Goal: Task Accomplishment & Management: Use online tool/utility

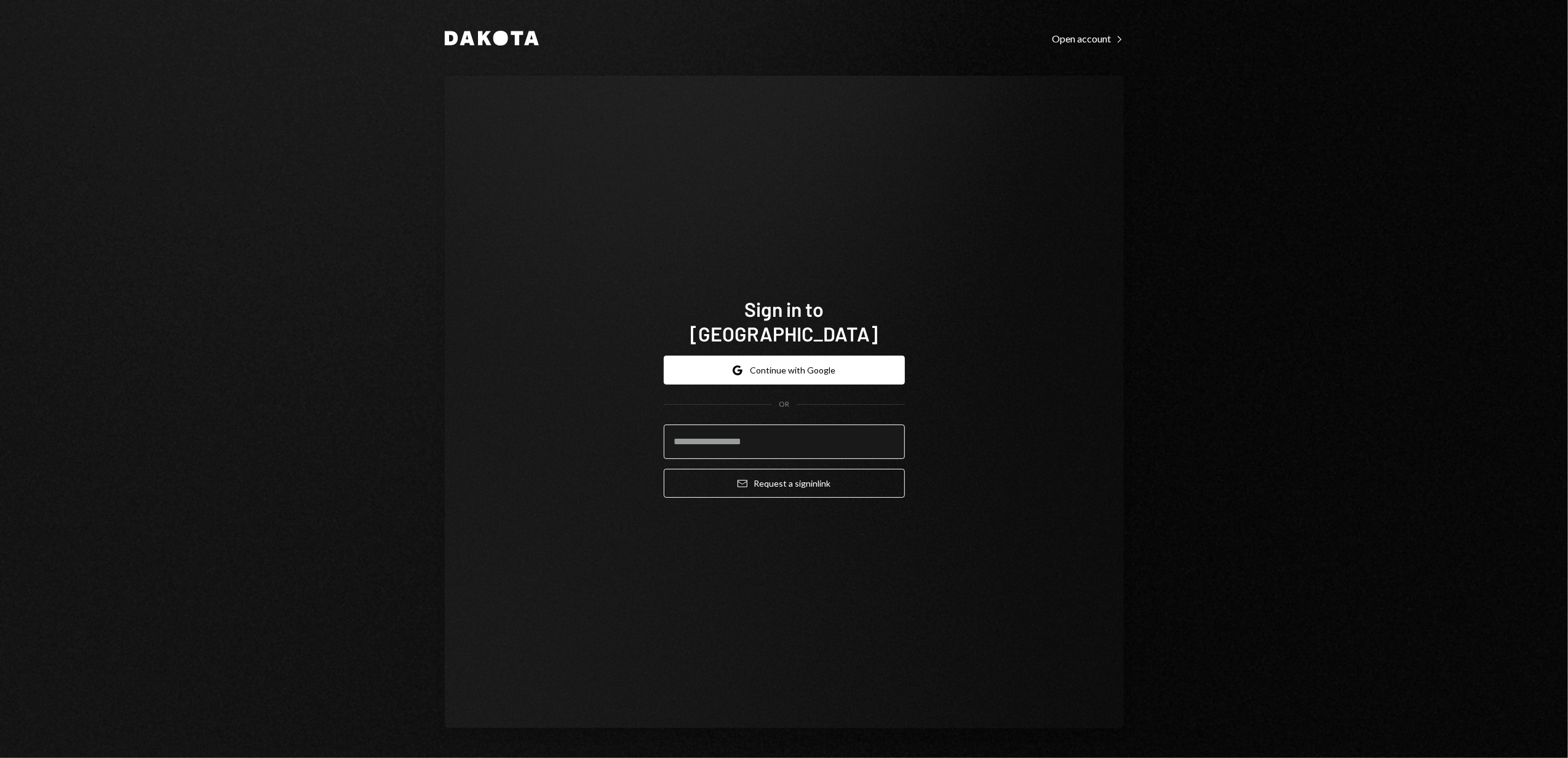
click at [773, 433] on input "email" at bounding box center [784, 441] width 241 height 34
type input "**********"
click at [777, 473] on button "Email Request a sign in link" at bounding box center [784, 483] width 241 height 29
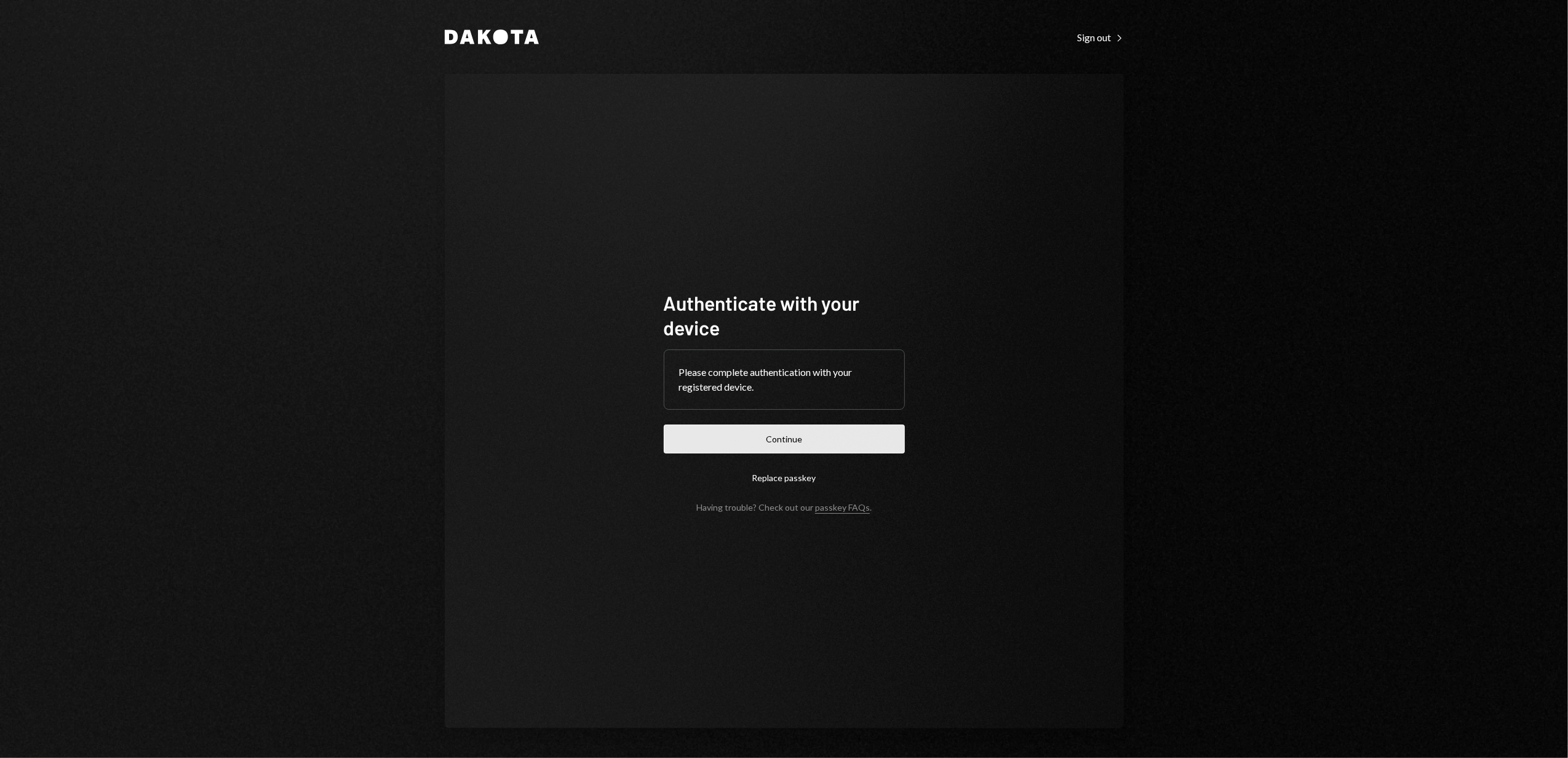
click at [783, 438] on button "Continue" at bounding box center [784, 438] width 241 height 29
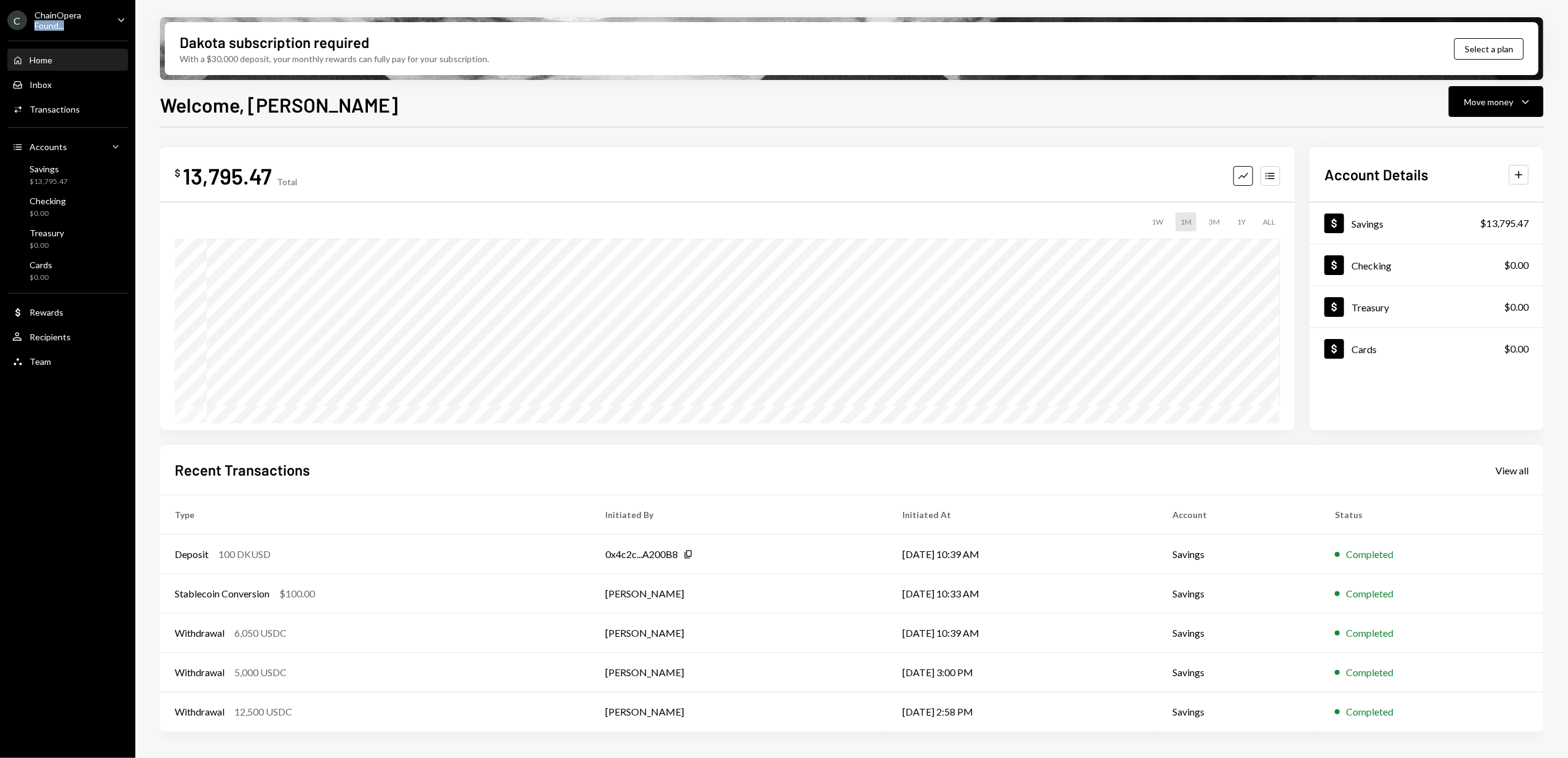
click at [96, 23] on div "ChainOpera Found..." at bounding box center [70, 20] width 73 height 21
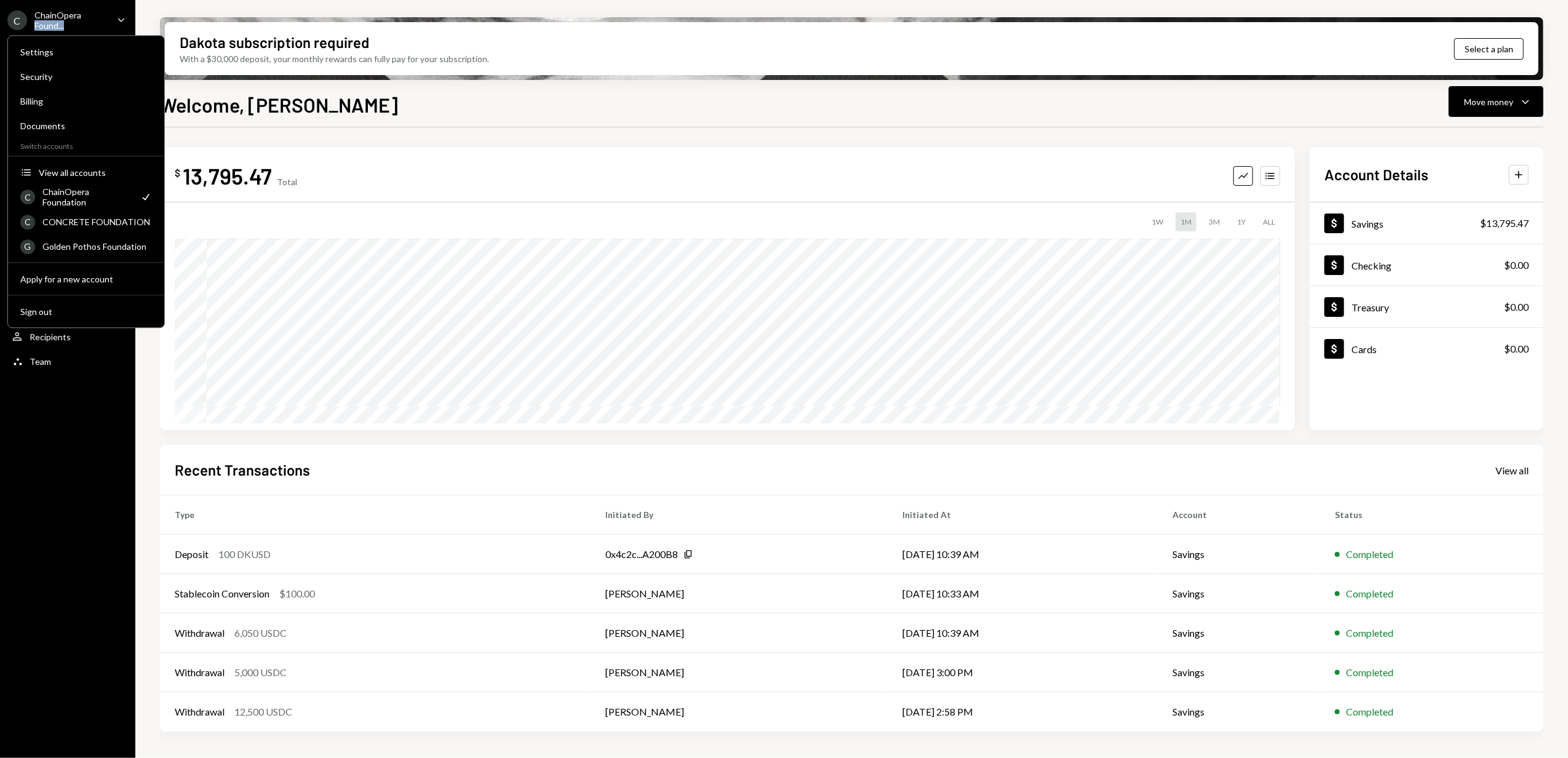
click at [289, 6] on div "Dakota subscription required With a $30,000 deposit, your monthly rewards can f…" at bounding box center [852, 379] width 1433 height 758
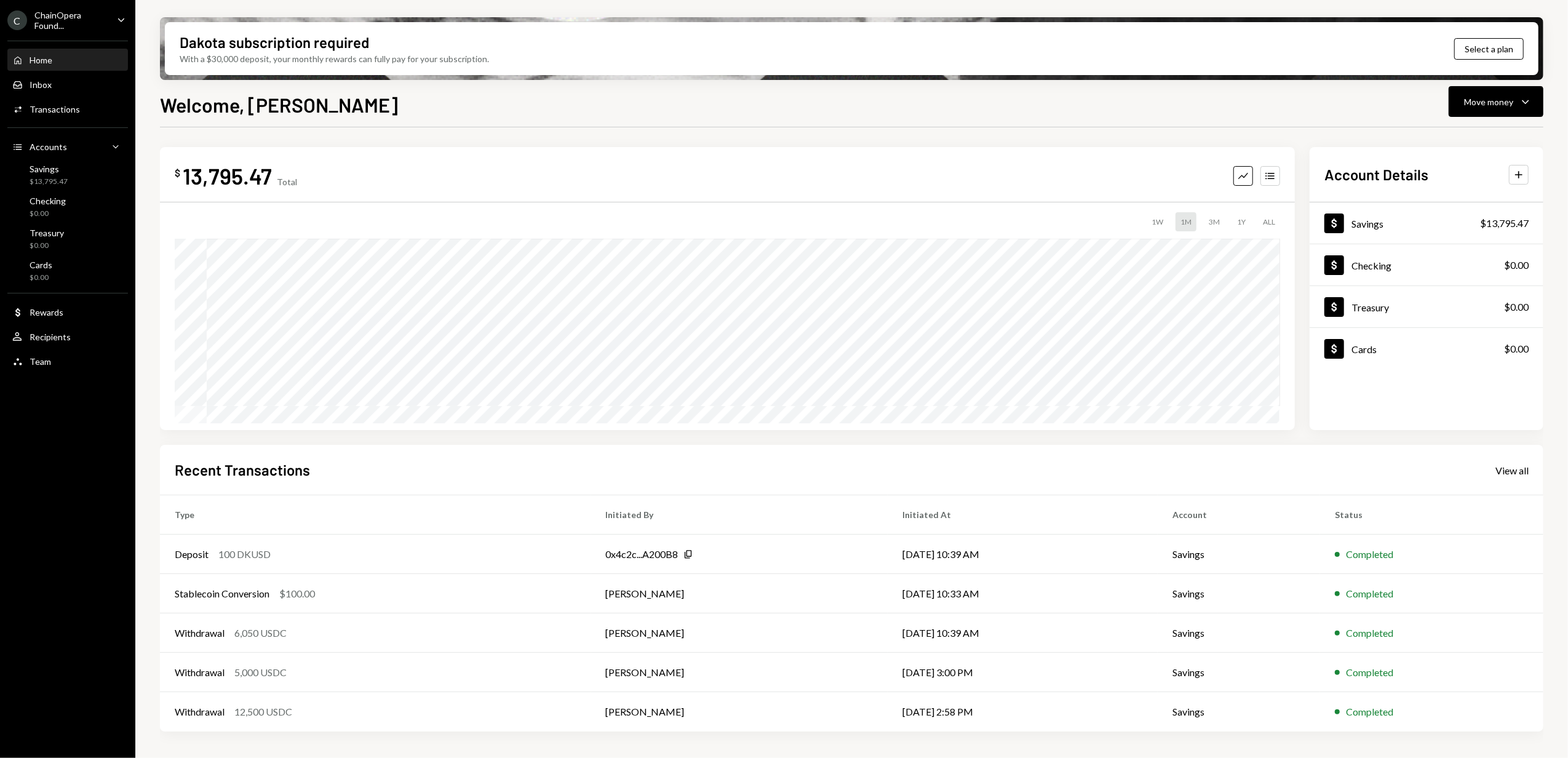
click at [62, 25] on div "ChainOpera Found..." at bounding box center [70, 20] width 73 height 21
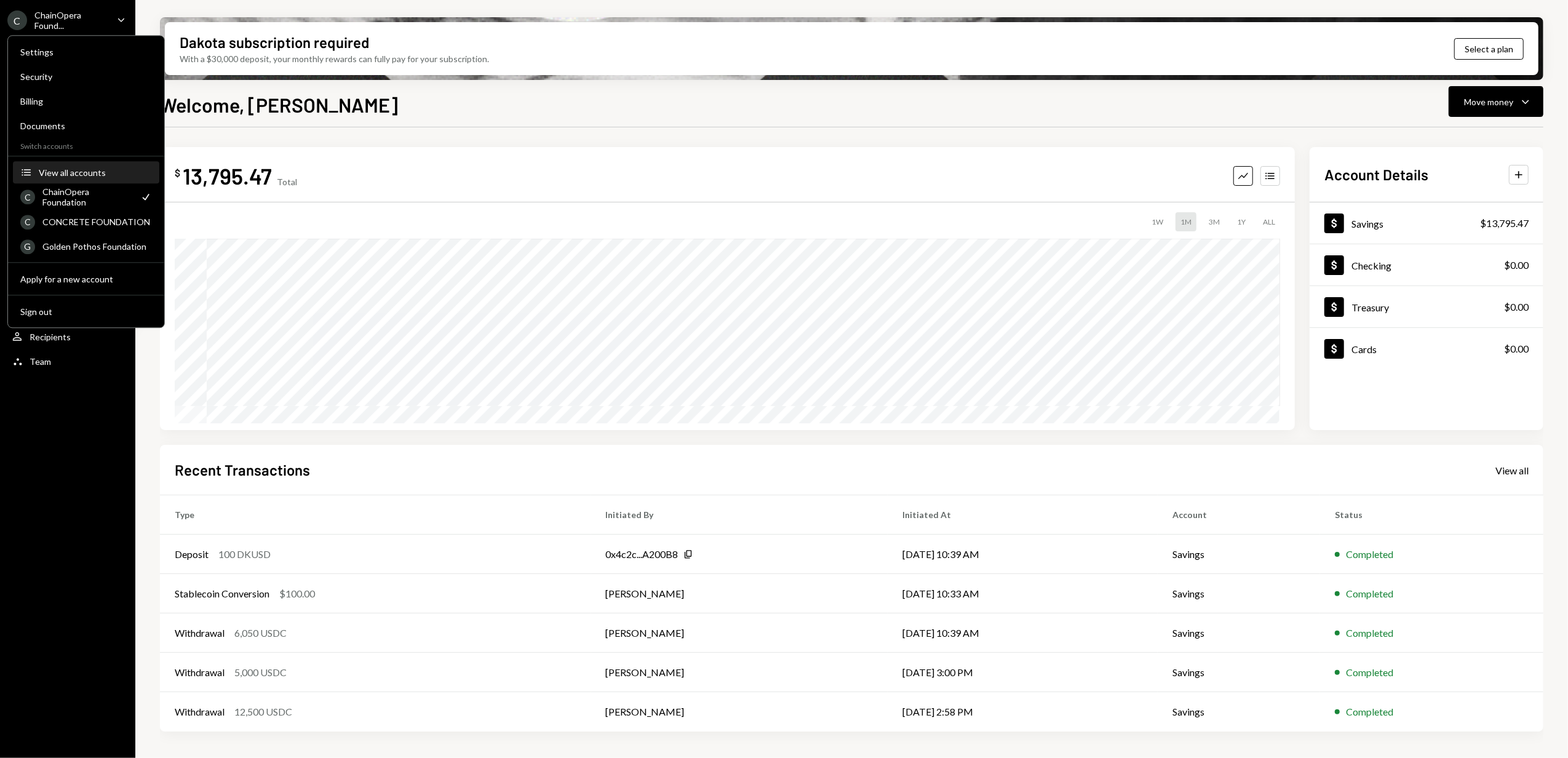
click at [65, 168] on div "View all accounts" at bounding box center [95, 172] width 113 height 10
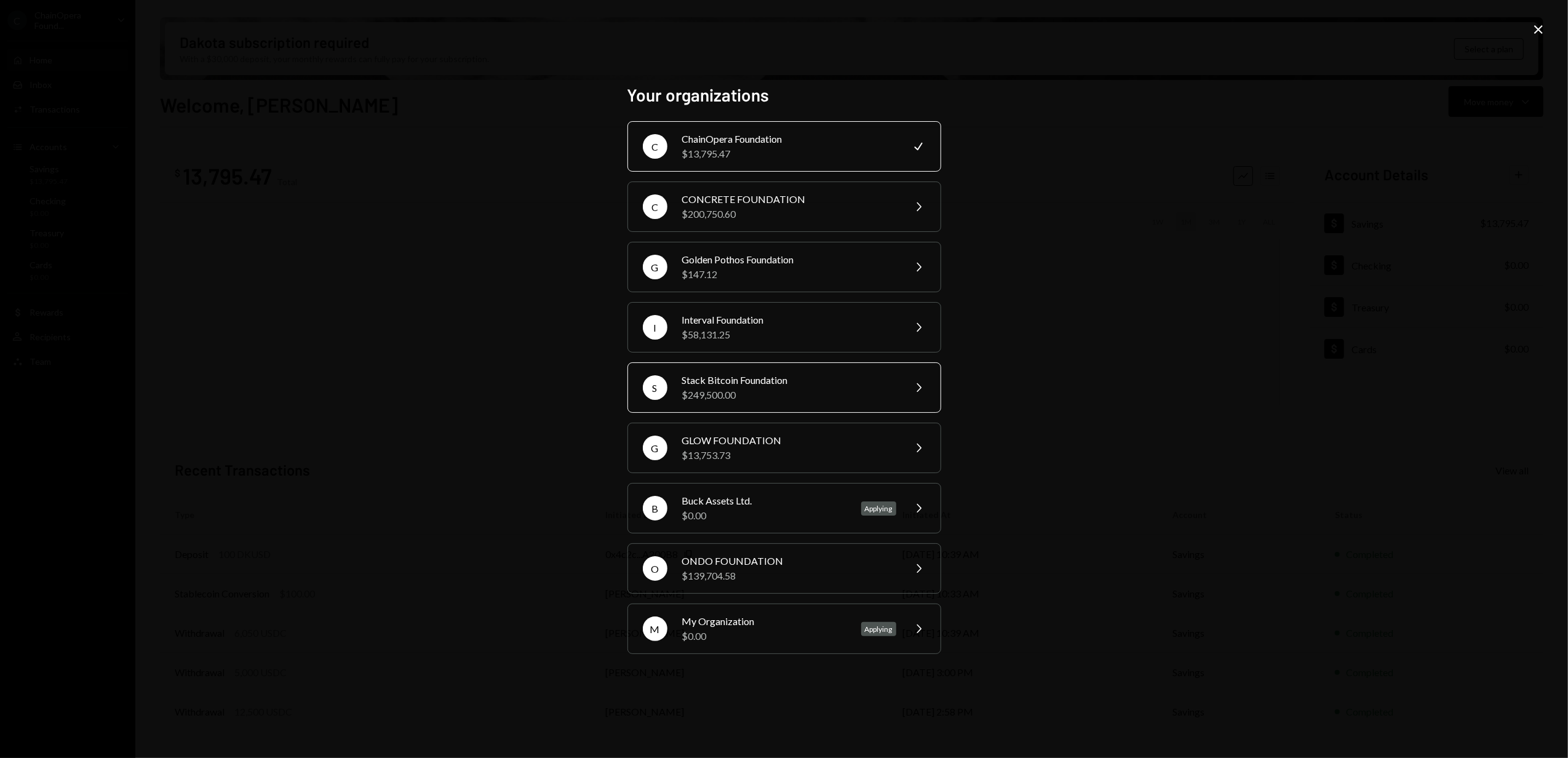
click at [726, 375] on div "Stack Bitcoin Foundation" at bounding box center [789, 380] width 214 height 15
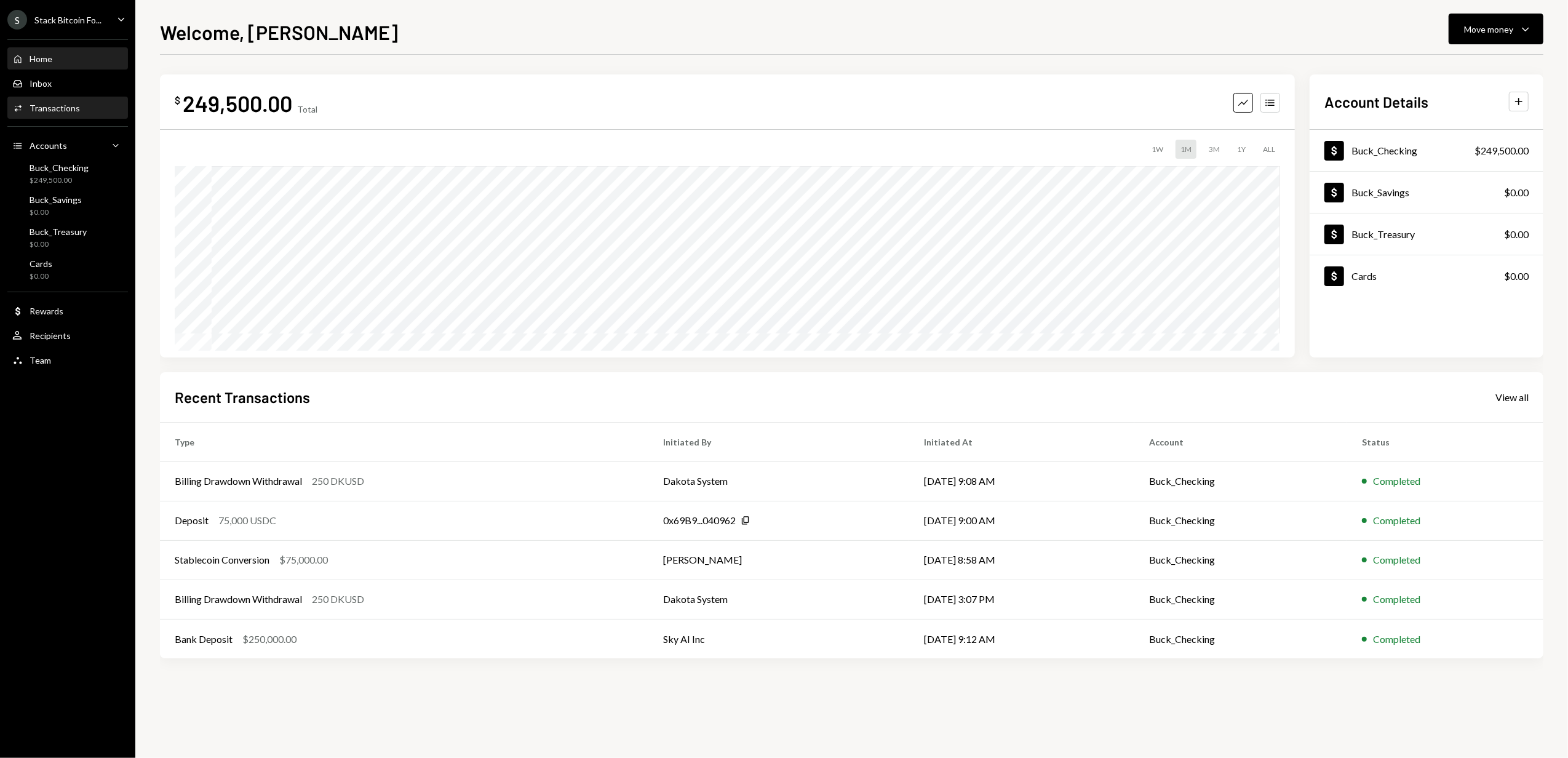
click at [45, 104] on div "Transactions" at bounding box center [55, 108] width 51 height 10
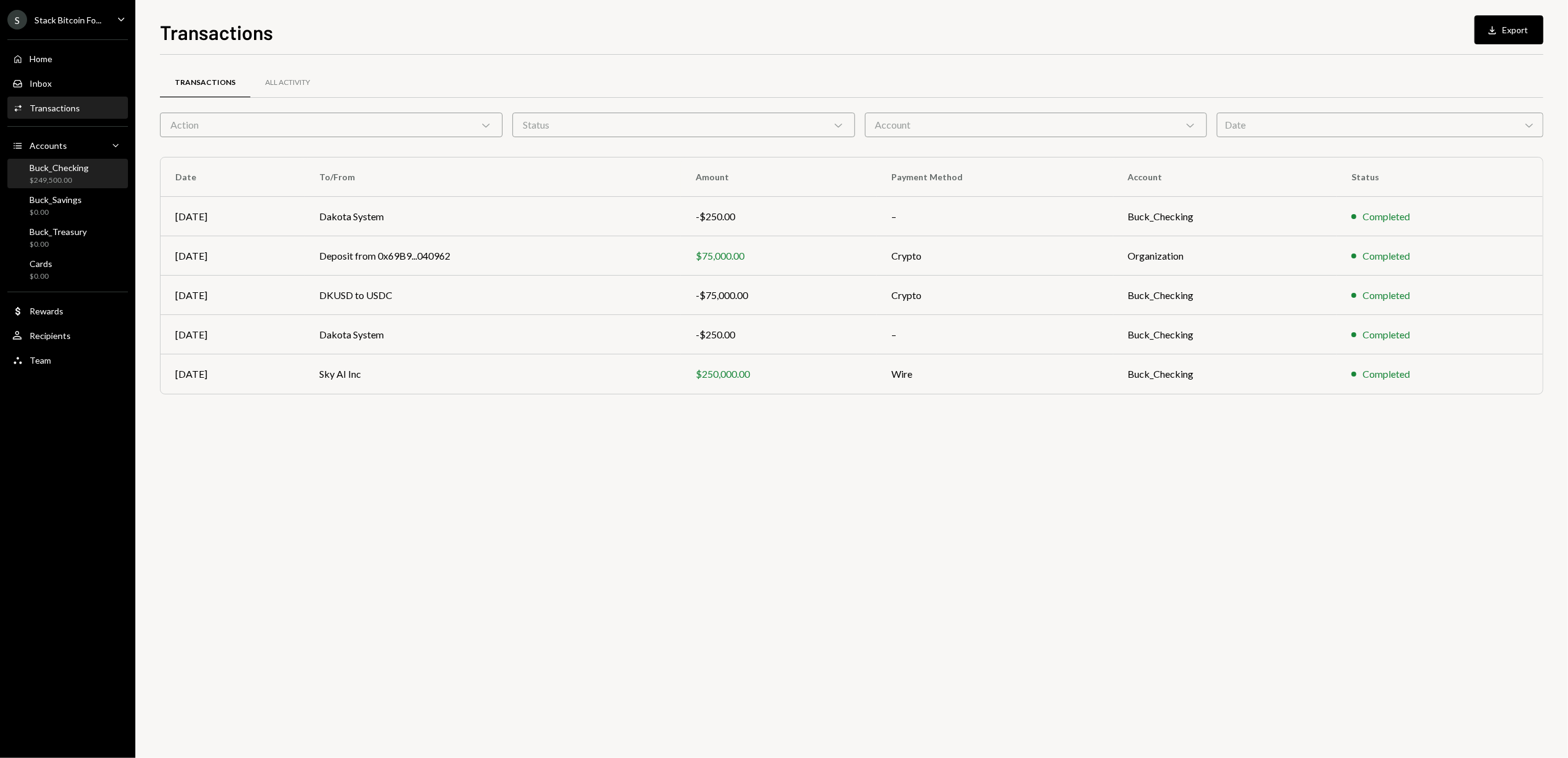
click at [72, 173] on div "Buck_Checking $249,500.00" at bounding box center [59, 174] width 59 height 23
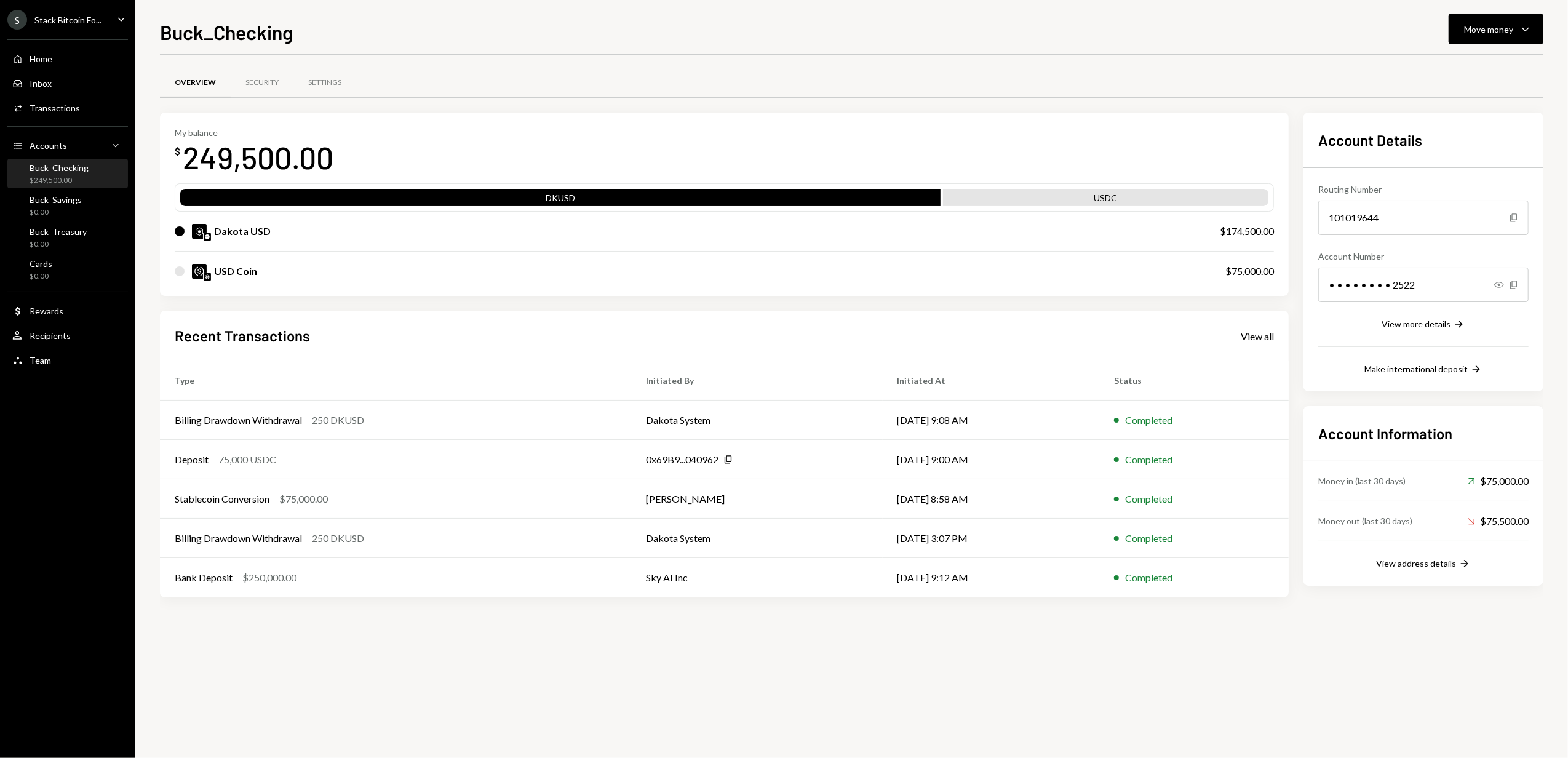
click at [179, 271] on div at bounding box center [179, 271] width 10 height 10
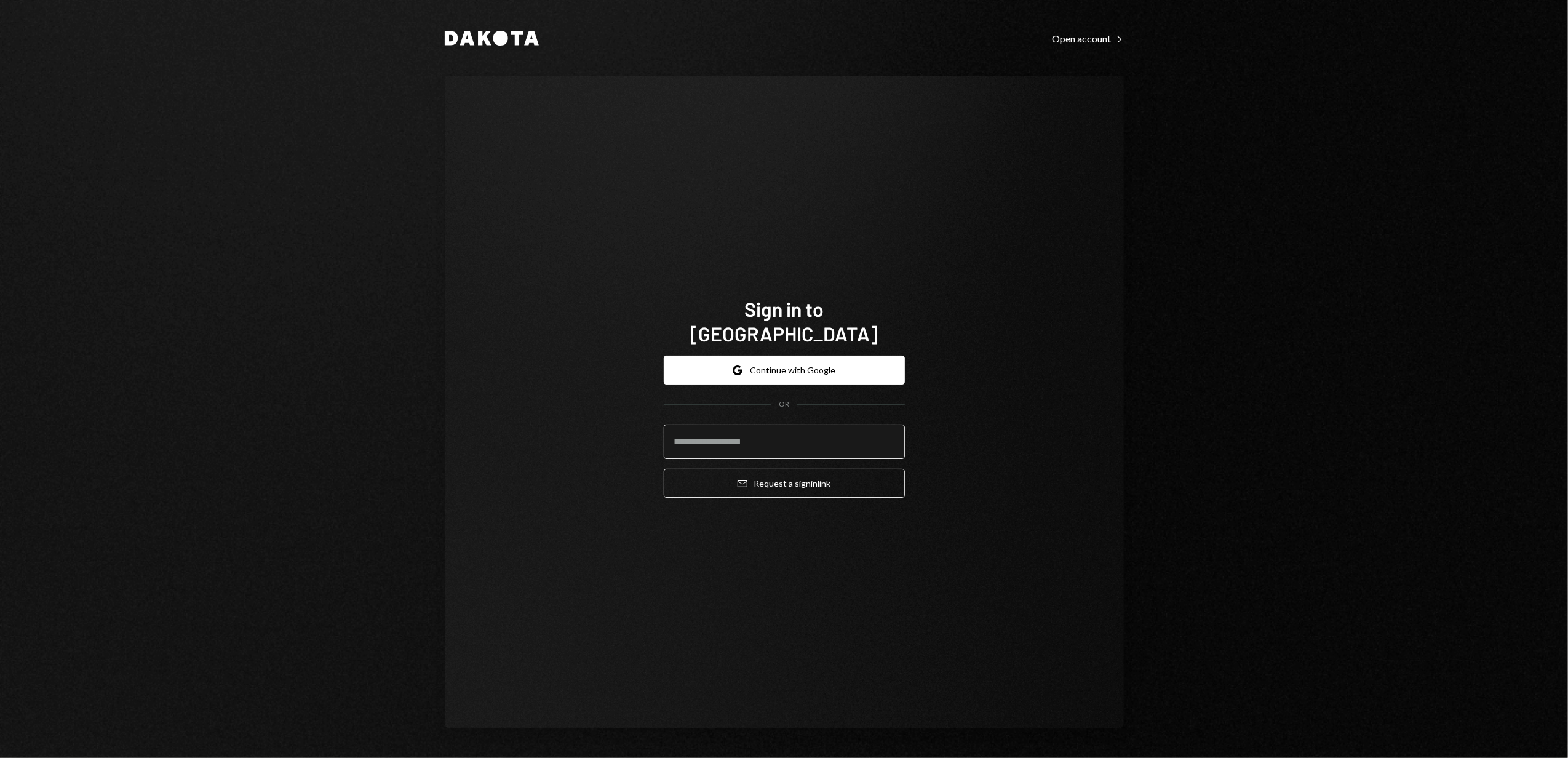
click at [738, 424] on input "email" at bounding box center [784, 441] width 241 height 34
type input "**********"
click at [779, 469] on button "Email Request a sign in link" at bounding box center [784, 483] width 241 height 29
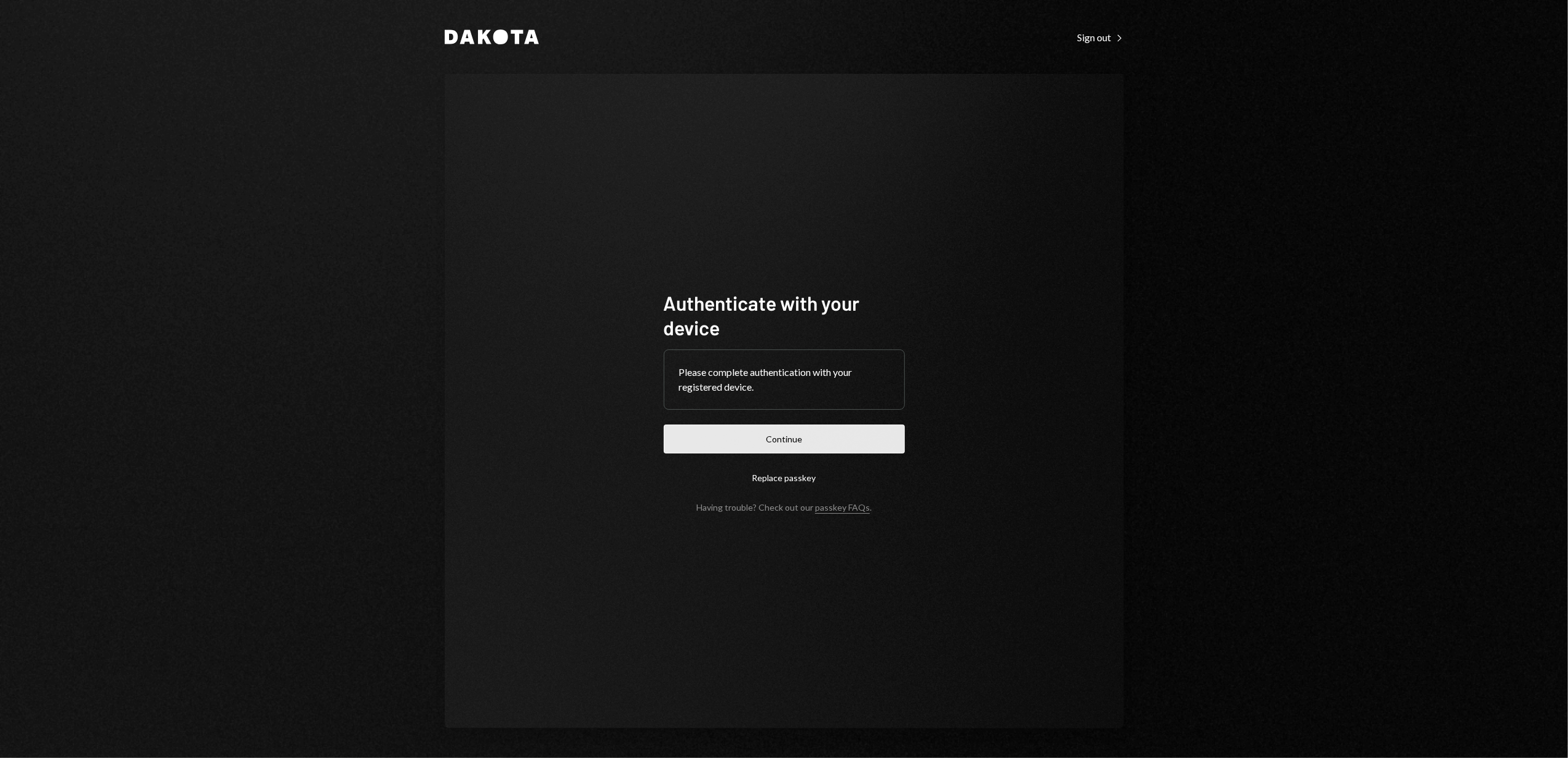
click at [770, 432] on button "Continue" at bounding box center [784, 438] width 241 height 29
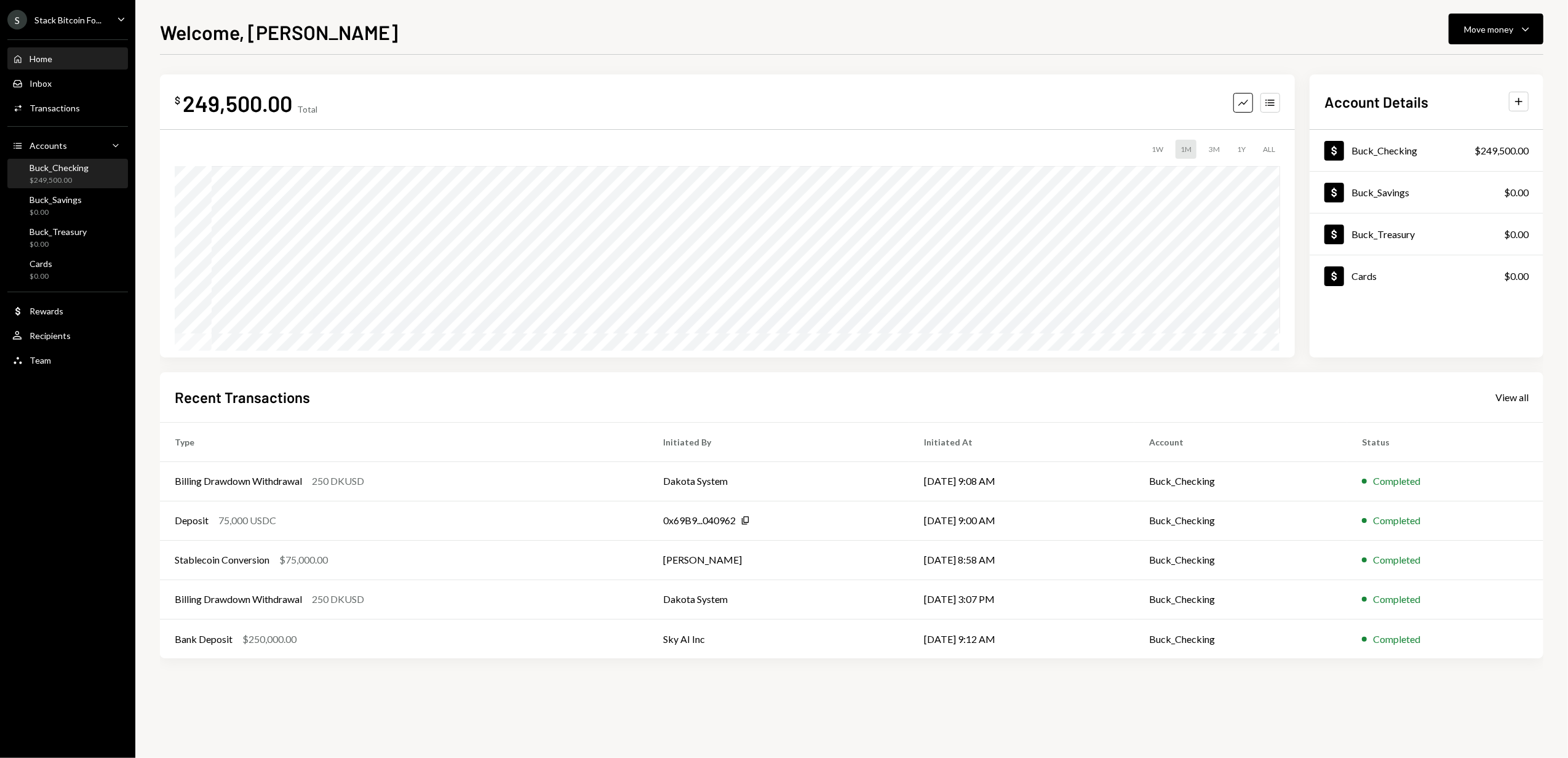
click at [53, 168] on div "Buck_Checking" at bounding box center [59, 167] width 59 height 10
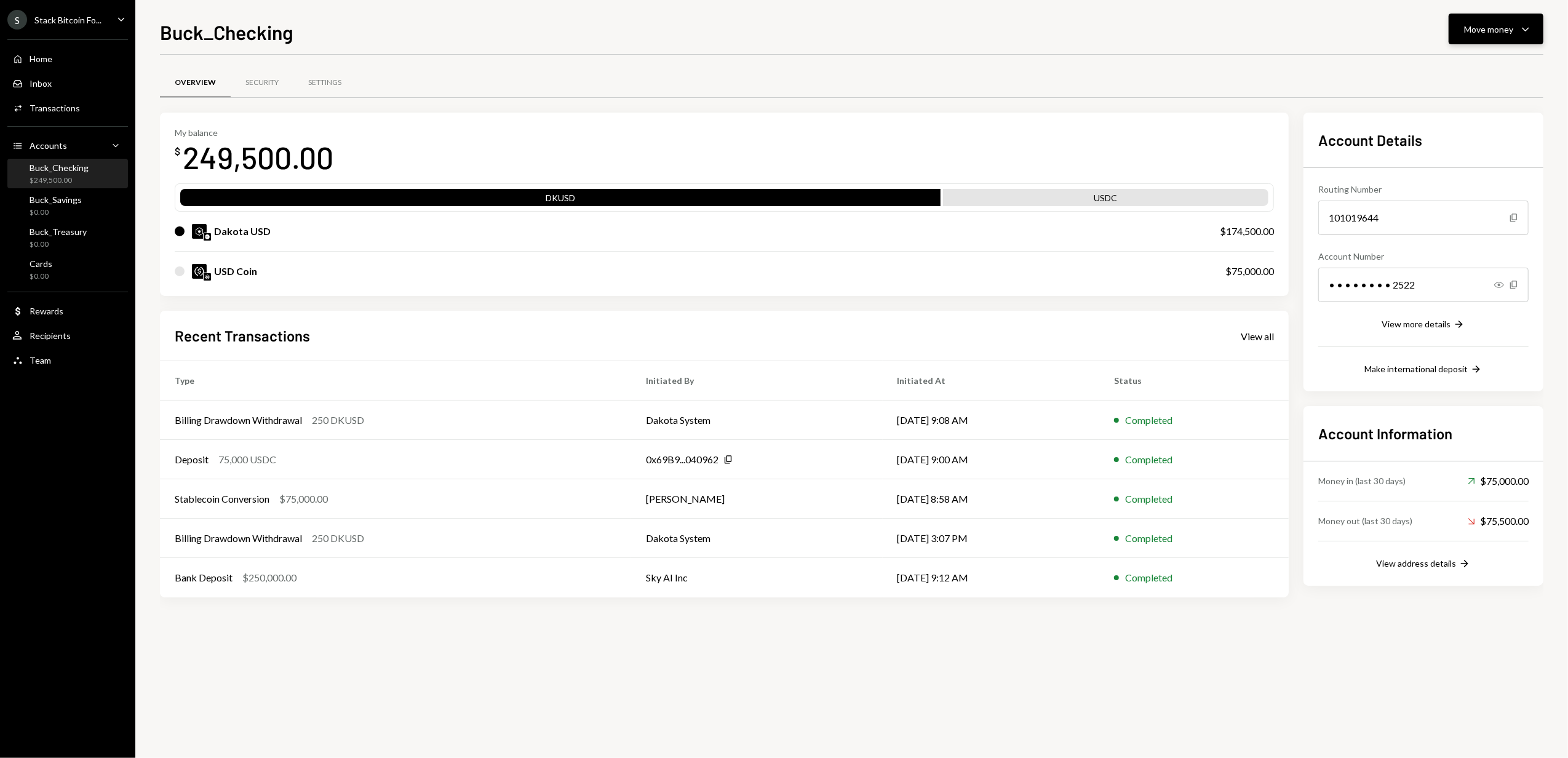
drag, startPoint x: 1500, startPoint y: 28, endPoint x: 1500, endPoint y: 37, distance: 9.0
click at [1500, 28] on div "Move money" at bounding box center [1488, 29] width 49 height 13
click at [1450, 59] on div "Withdraw Send" at bounding box center [1477, 66] width 123 height 28
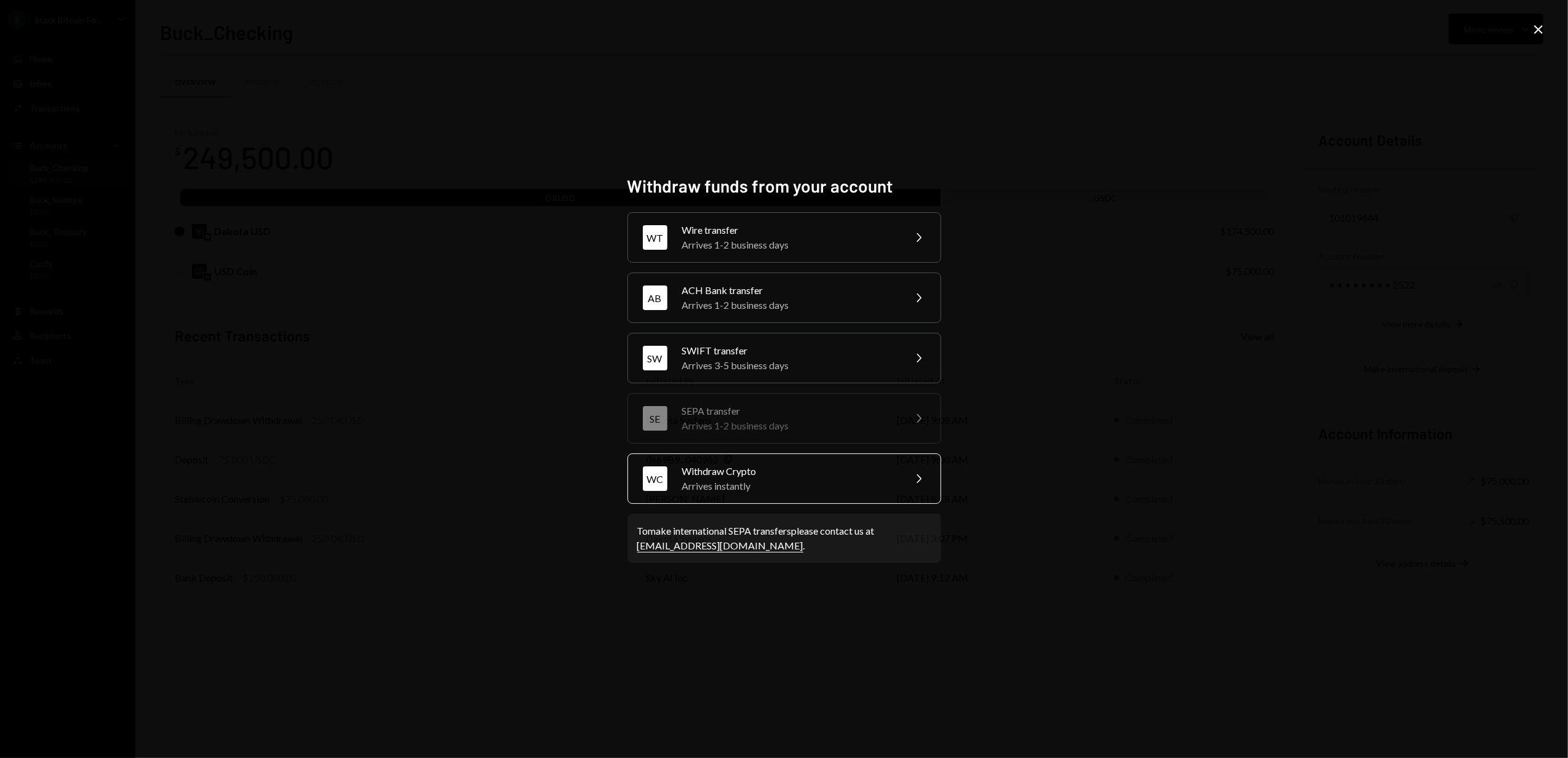
click at [758, 479] on div "Arrives instantly" at bounding box center [789, 486] width 214 height 15
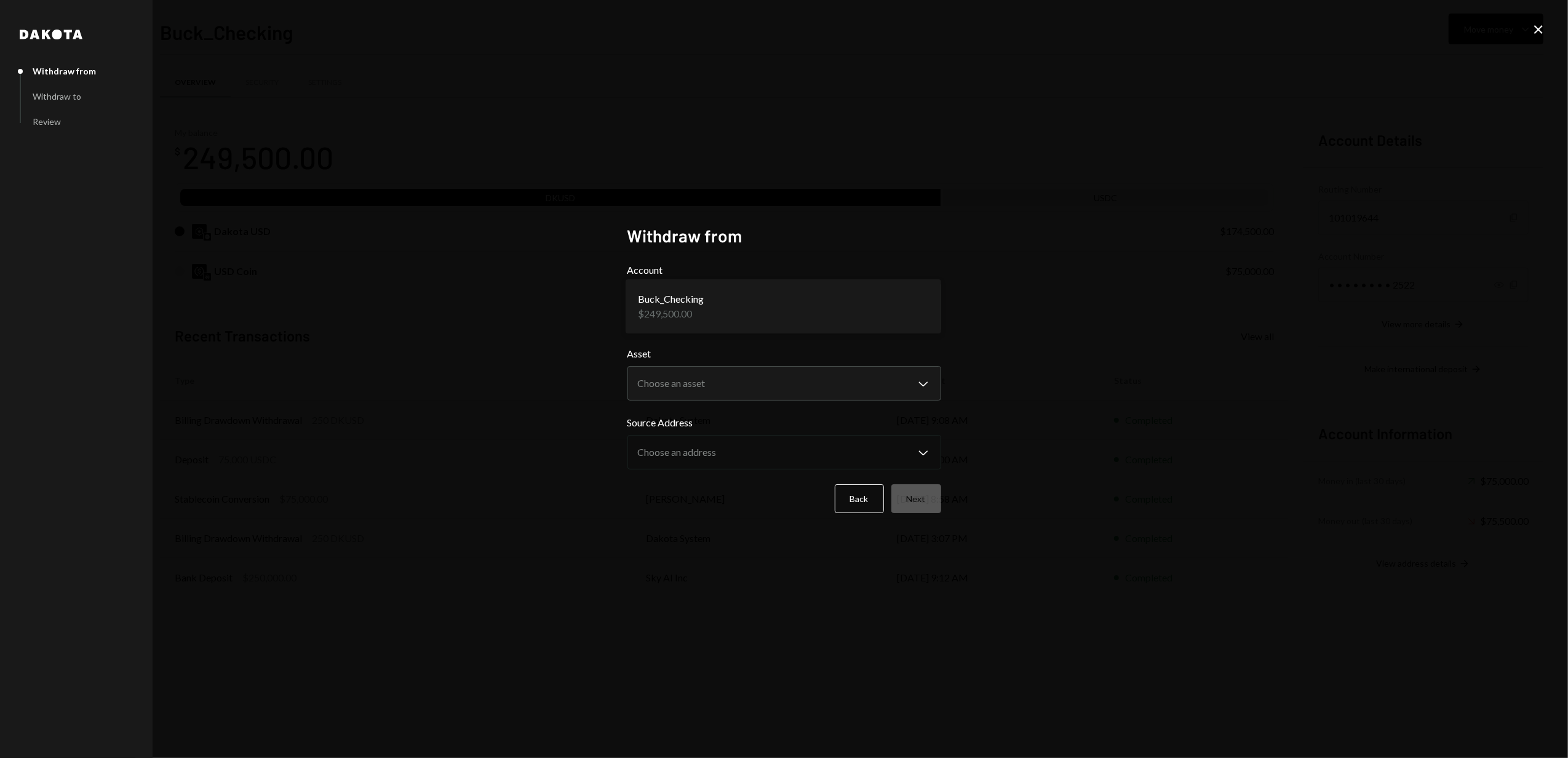
click at [709, 299] on body "S Stack Bitcoin Fo... Caret Down Home Home Inbox Inbox Activities Transactions …" at bounding box center [784, 379] width 1568 height 758
click at [736, 380] on body "S Stack Bitcoin Fo... Caret Down Home Home Inbox Inbox Activities Transactions …" at bounding box center [784, 379] width 1568 height 758
select select "****"
click at [908, 500] on button "Next" at bounding box center [916, 498] width 50 height 29
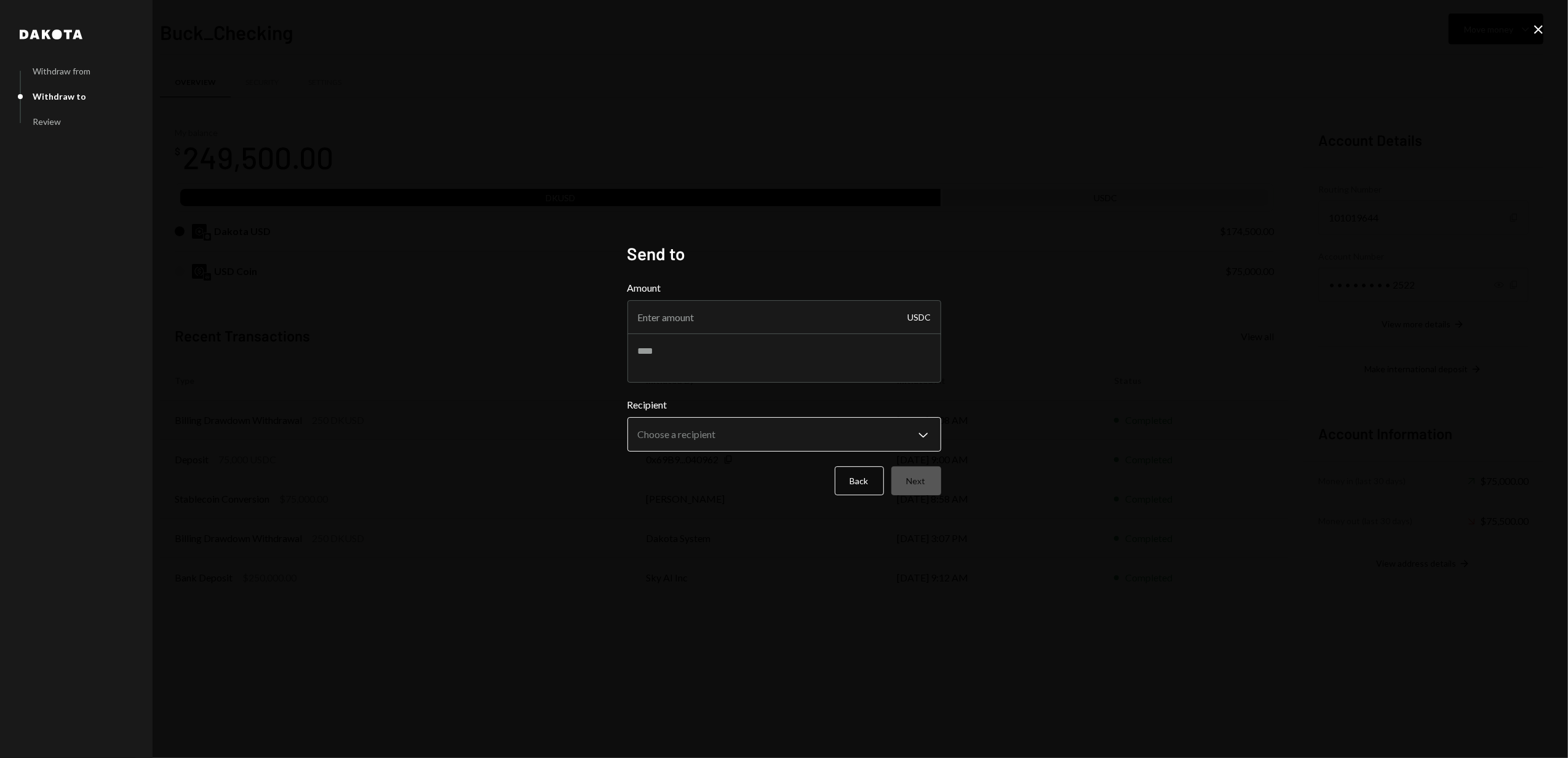
click at [731, 445] on body "S Stack Bitcoin Fo... Caret Down Home Home Inbox Inbox Activities Transactions …" at bounding box center [784, 379] width 1568 height 758
select select "**********"
click at [678, 317] on input "Amount" at bounding box center [784, 317] width 313 height 34
click at [1534, 32] on icon "Close" at bounding box center [1538, 29] width 15 height 15
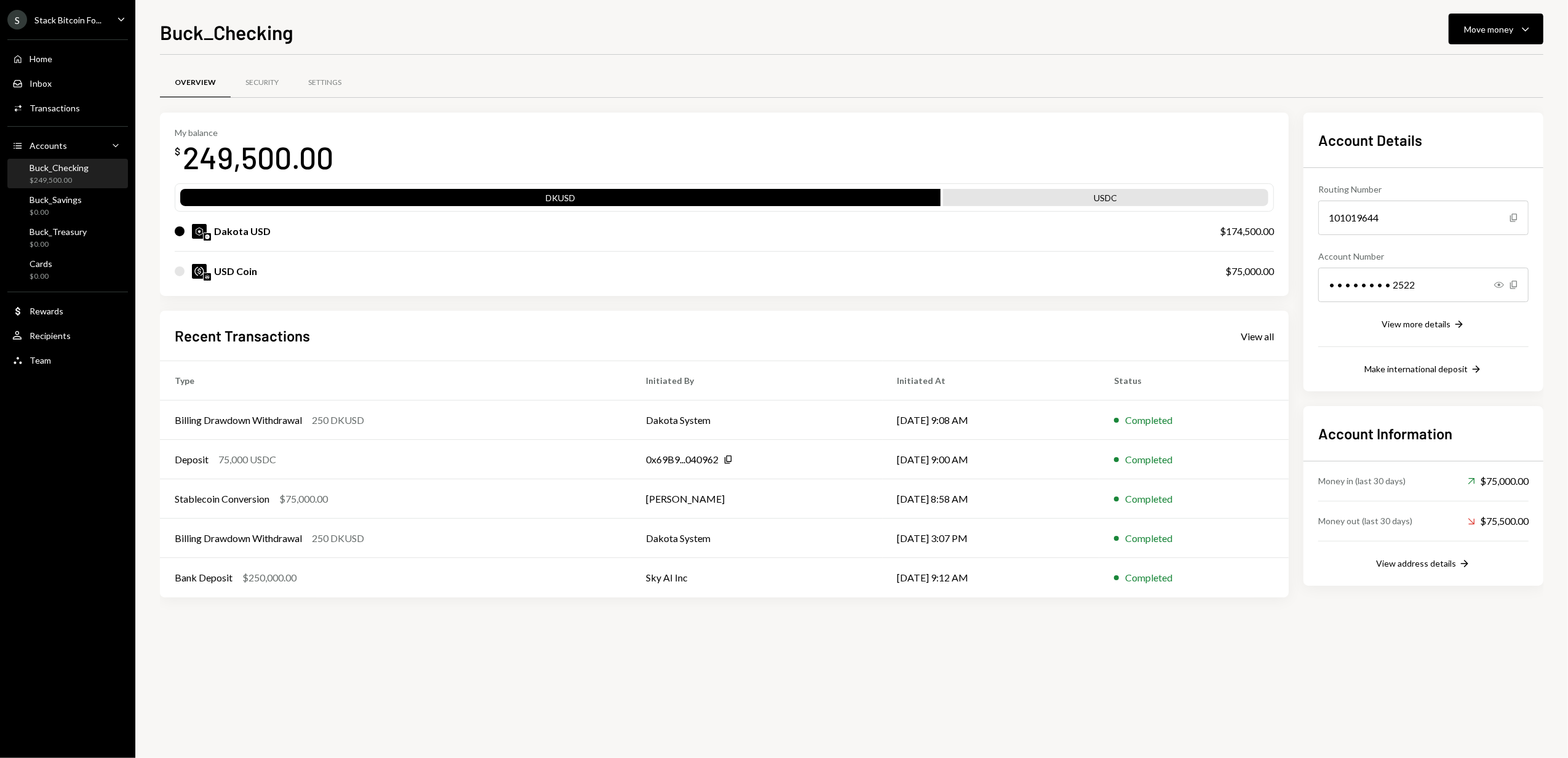
click at [313, 278] on div "USD Coin" at bounding box center [688, 271] width 1026 height 15
click at [177, 270] on div at bounding box center [179, 271] width 10 height 10
click at [179, 271] on div at bounding box center [179, 271] width 10 height 10
click at [55, 111] on div "Transactions" at bounding box center [55, 108] width 51 height 10
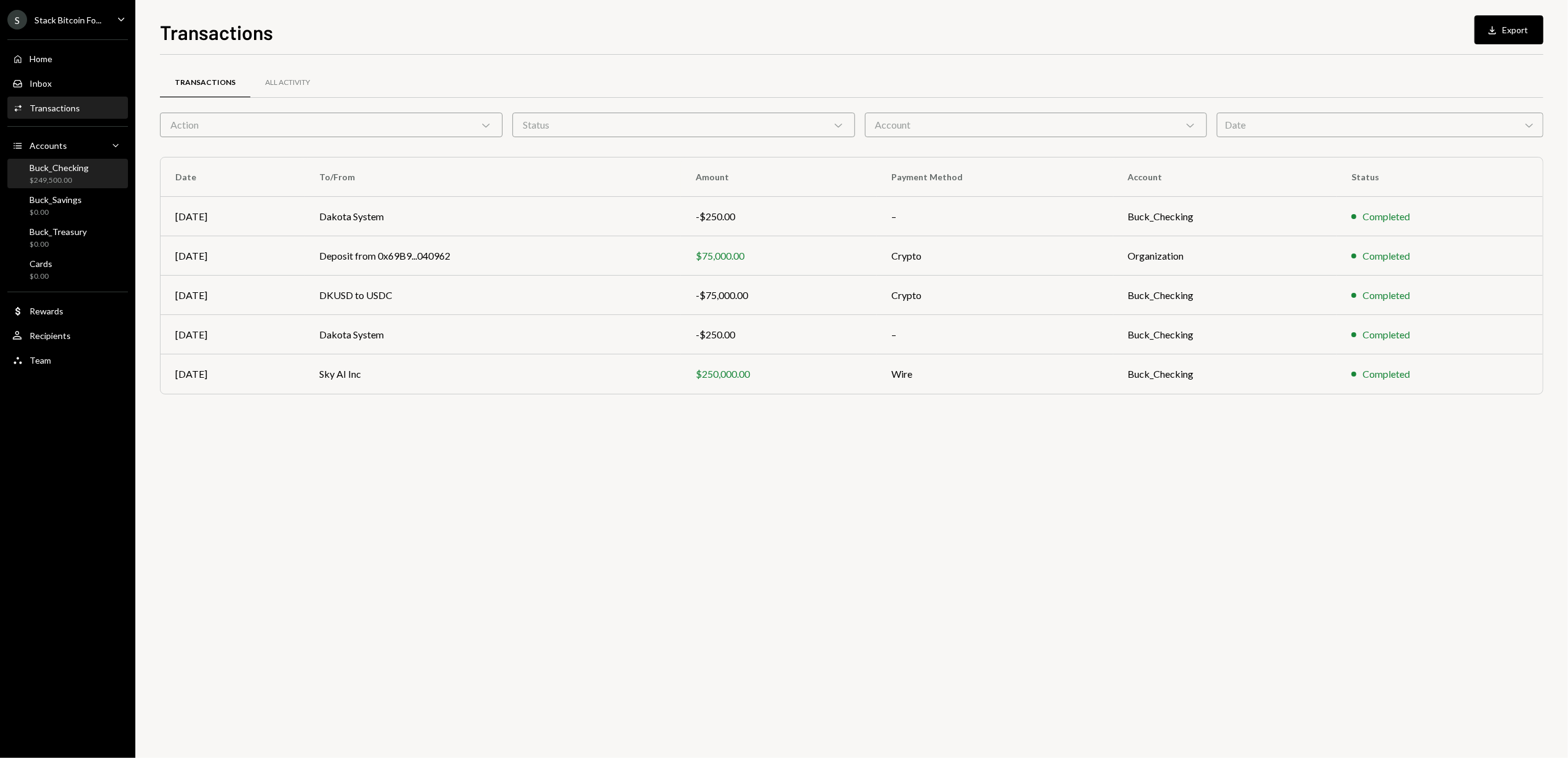
click at [53, 176] on div "$249,500.00" at bounding box center [59, 180] width 59 height 10
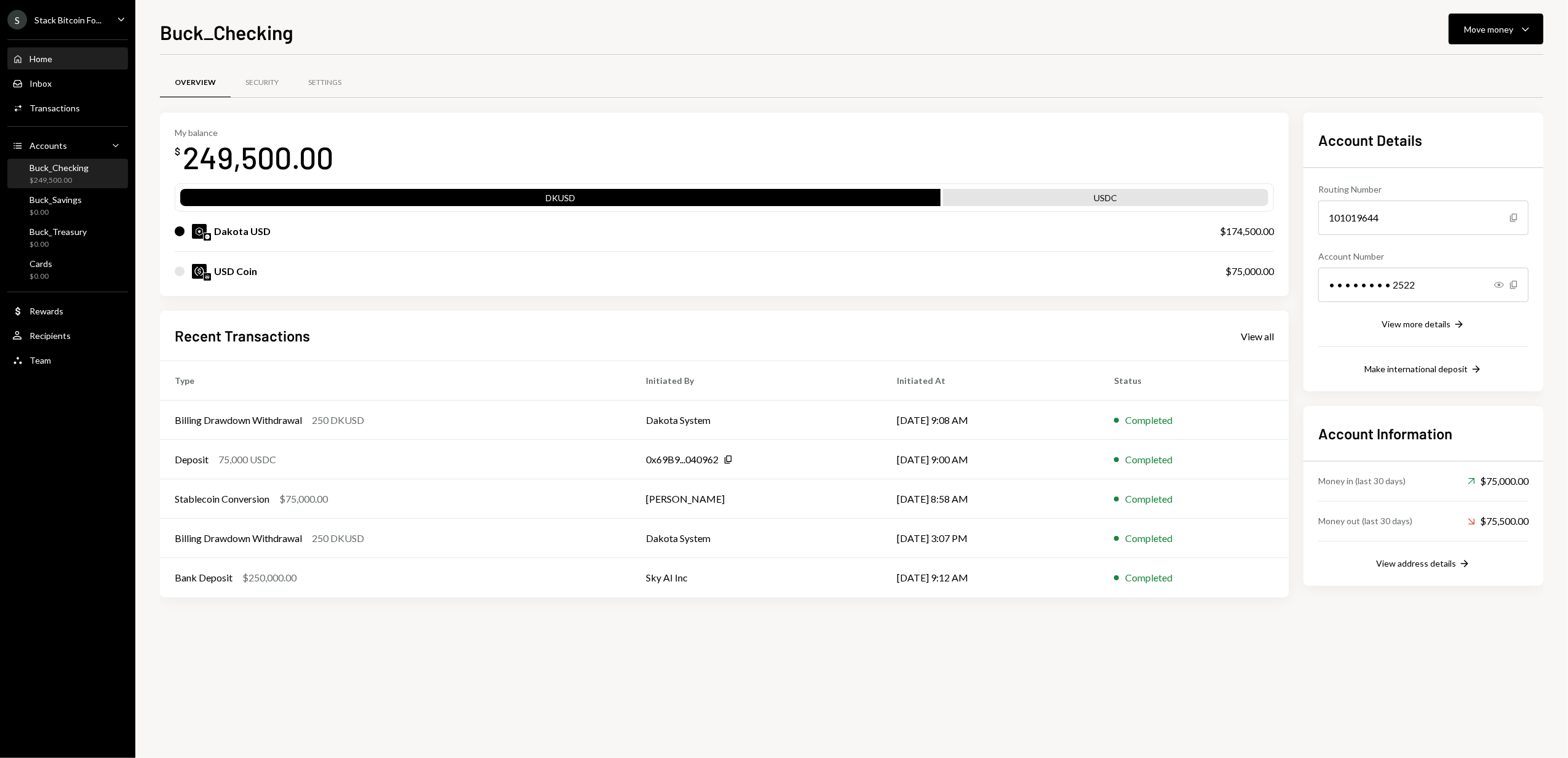
click at [51, 59] on div "Home" at bounding box center [41, 58] width 23 height 10
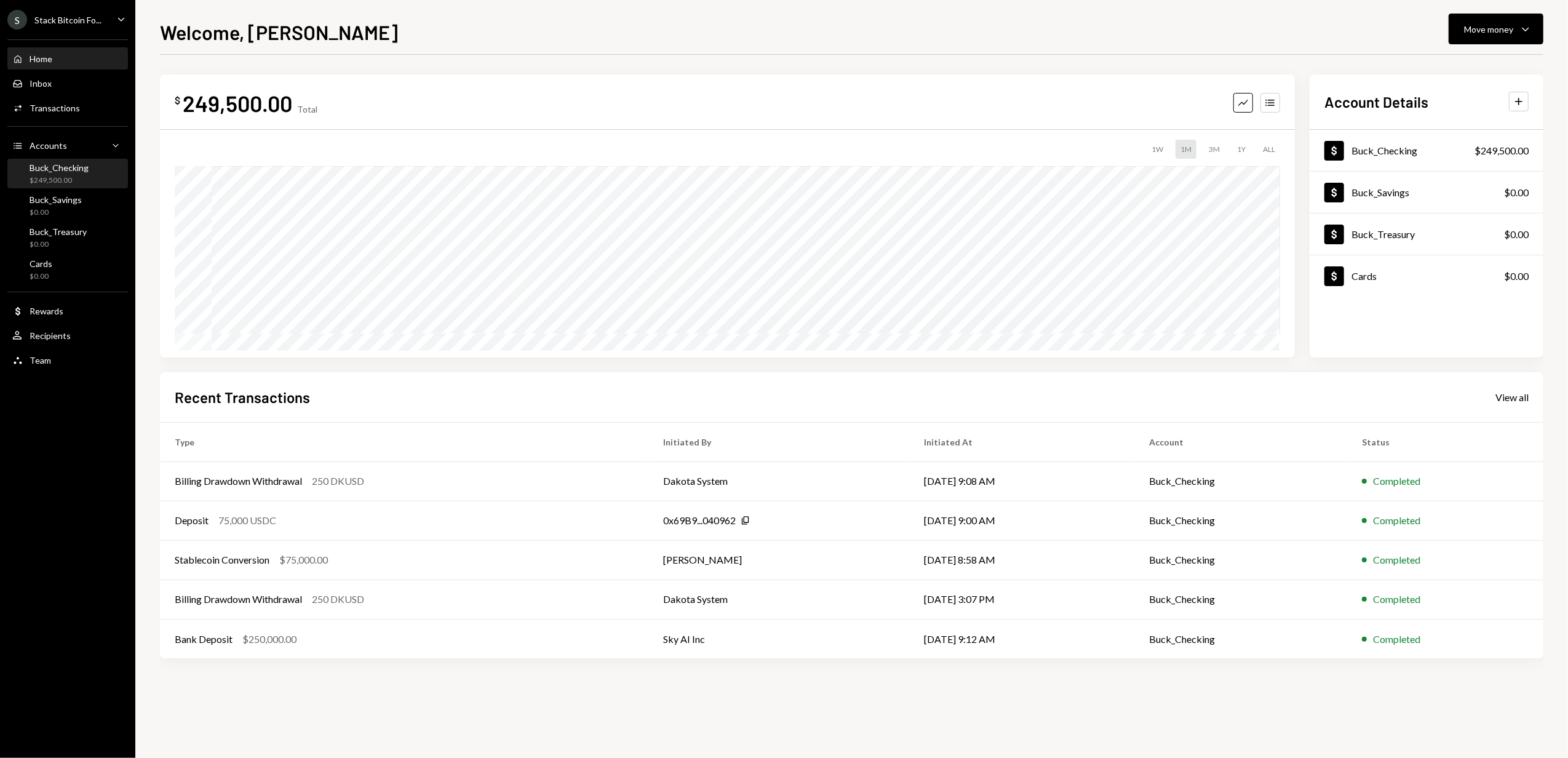
click at [60, 171] on div "Buck_Checking" at bounding box center [59, 167] width 59 height 10
